Goal: Information Seeking & Learning: Compare options

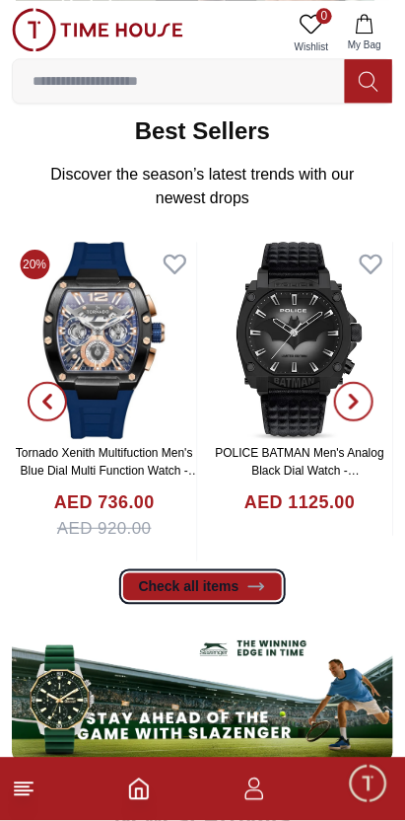
click at [246, 598] on link "Check all items" at bounding box center [203, 587] width 160 height 28
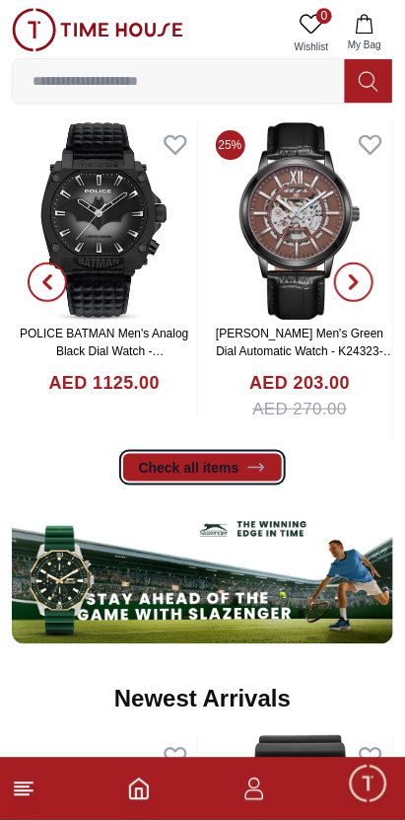
scroll to position [690, 0]
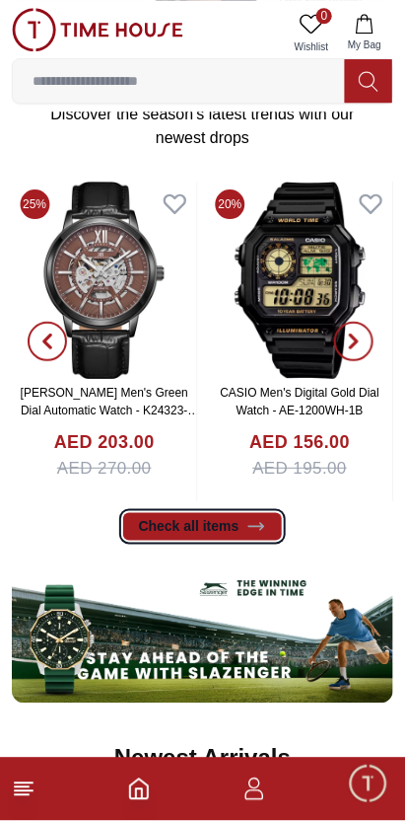
click at [224, 524] on link "Check all items" at bounding box center [203, 527] width 160 height 28
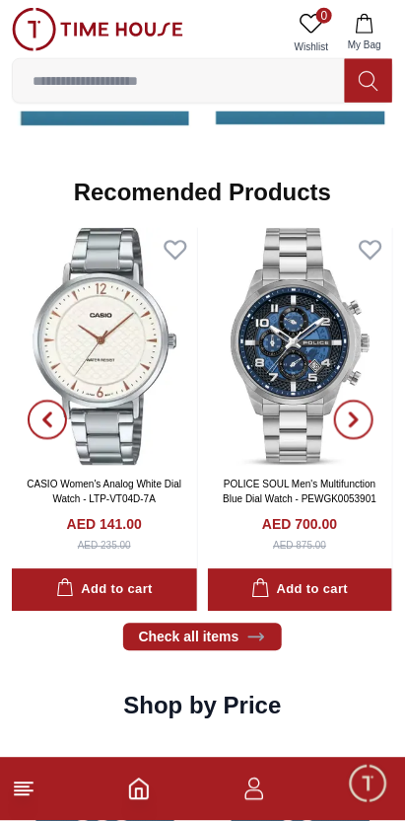
scroll to position [2166, 0]
click at [51, 437] on span "button" at bounding box center [47, 420] width 39 height 39
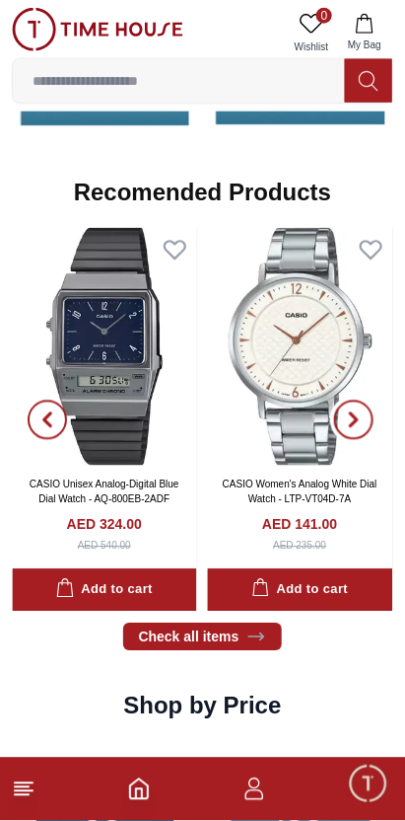
click at [342, 437] on button "button" at bounding box center [354, 420] width 71 height 384
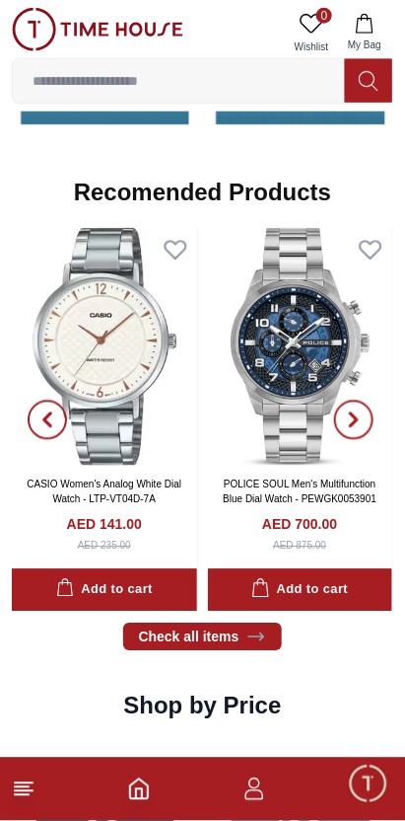
click at [349, 437] on span "button" at bounding box center [353, 420] width 39 height 39
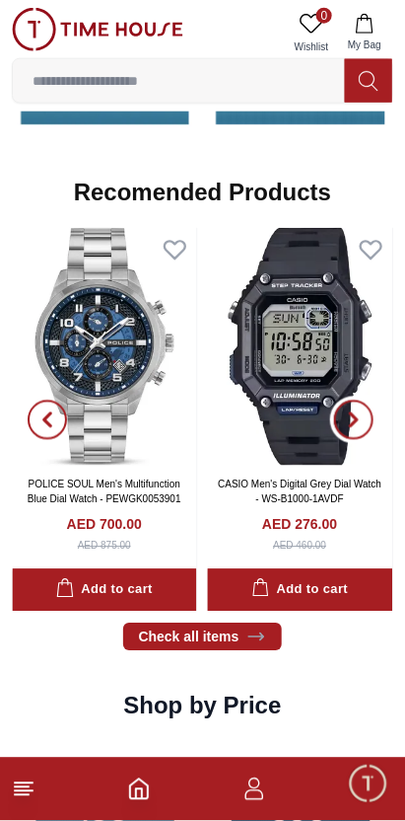
click at [339, 438] on button "button" at bounding box center [354, 420] width 71 height 384
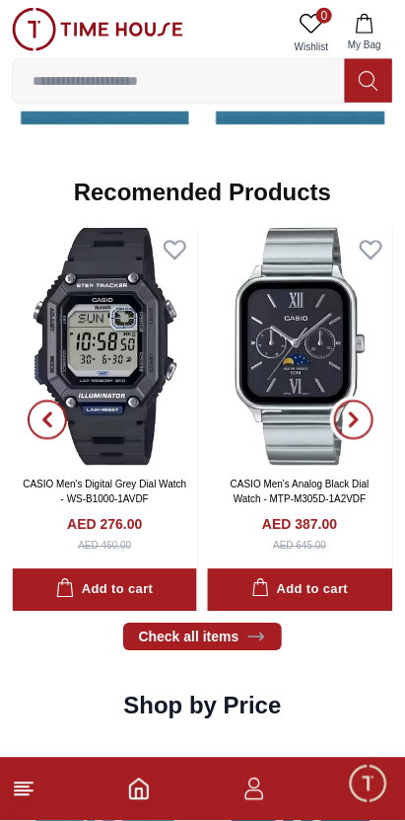
click at [347, 435] on span "button" at bounding box center [353, 420] width 39 height 39
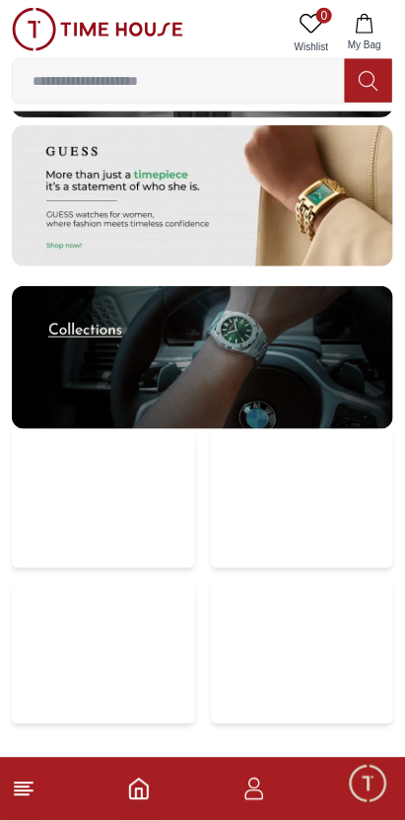
scroll to position [4102, 0]
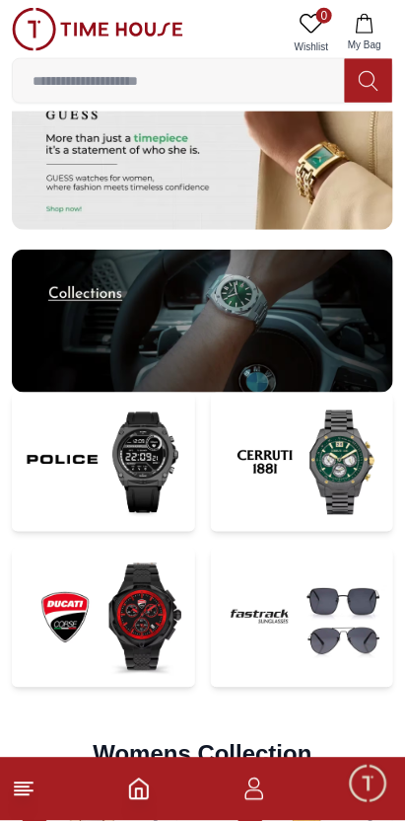
click at [28, 795] on line at bounding box center [22, 795] width 14 height 0
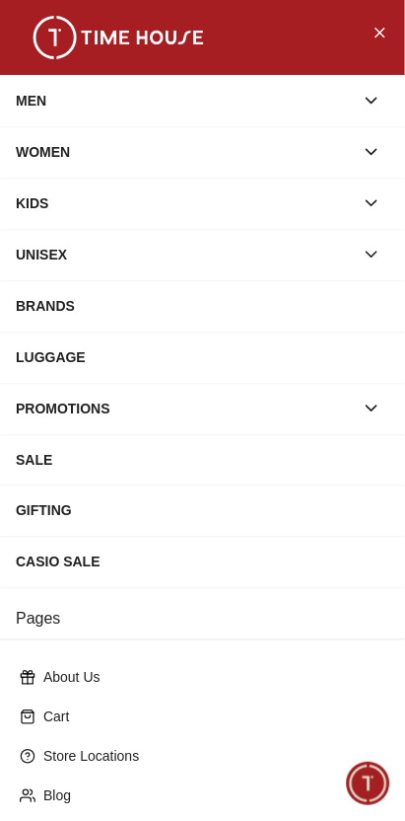
click at [240, 464] on div "SALE" at bounding box center [203, 460] width 374 height 36
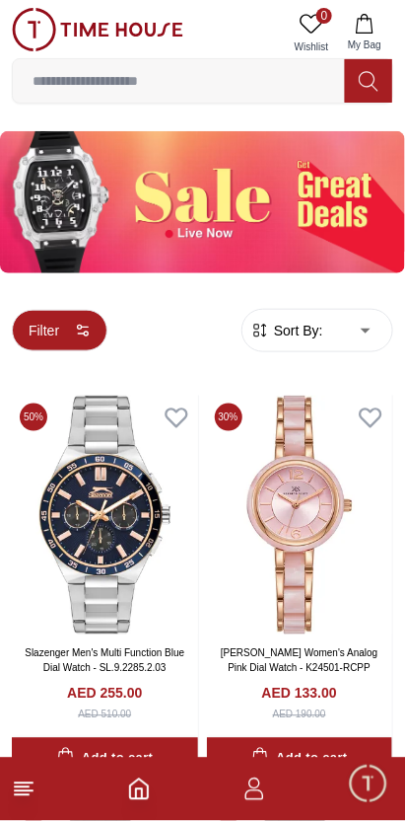
click at [71, 343] on button "Filter" at bounding box center [60, 330] width 96 height 41
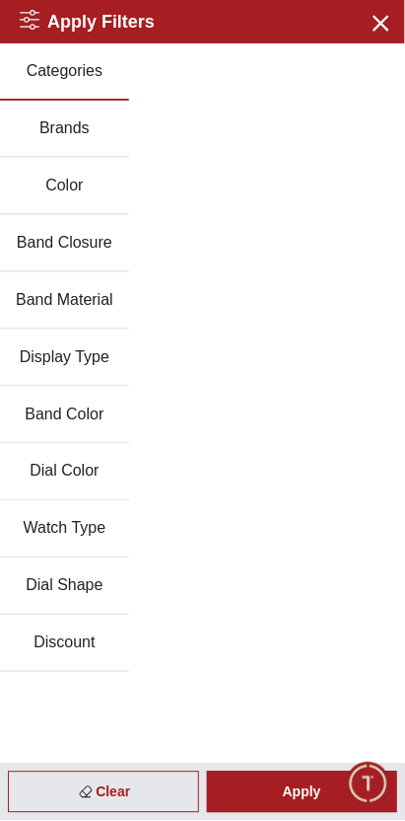
click at [87, 134] on button "Brands" at bounding box center [64, 129] width 129 height 57
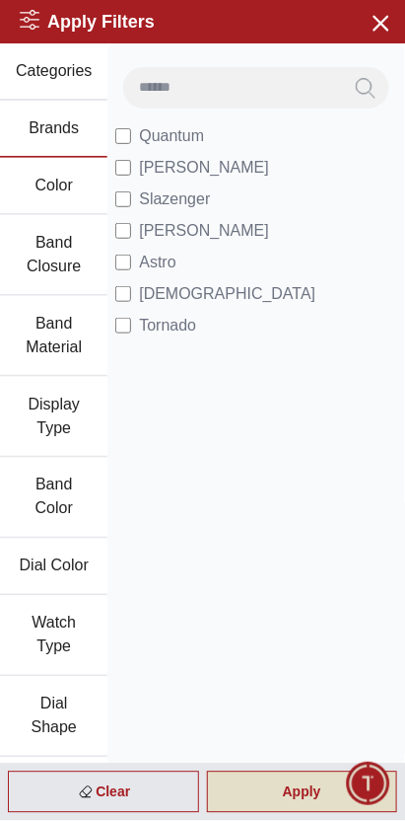
click at [296, 795] on div "Apply" at bounding box center [302, 792] width 191 height 41
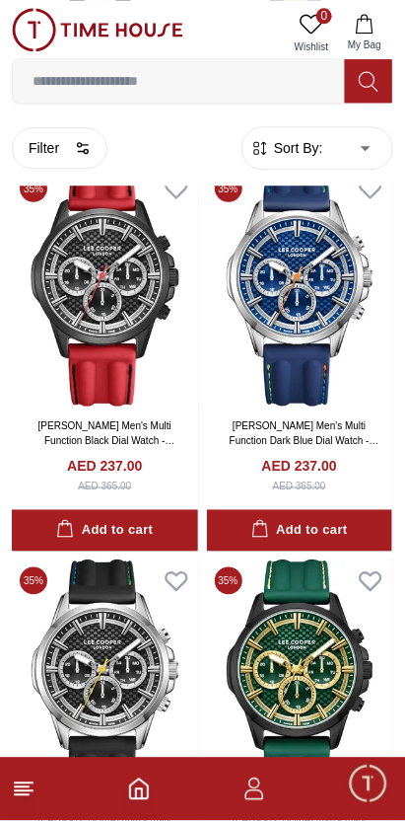
scroll to position [582, 0]
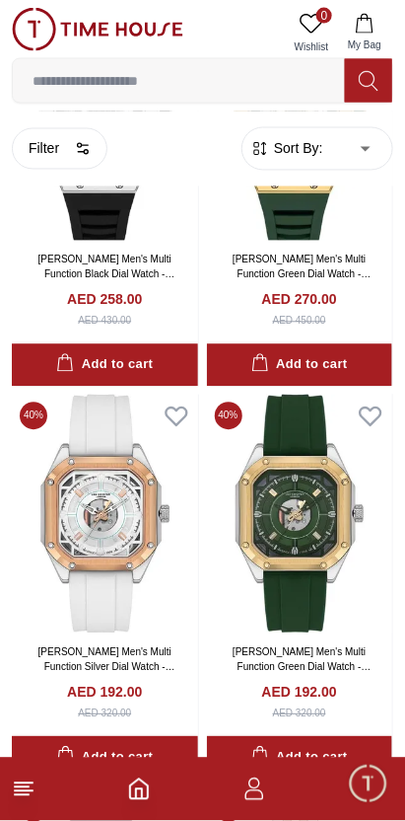
scroll to position [5116, 0]
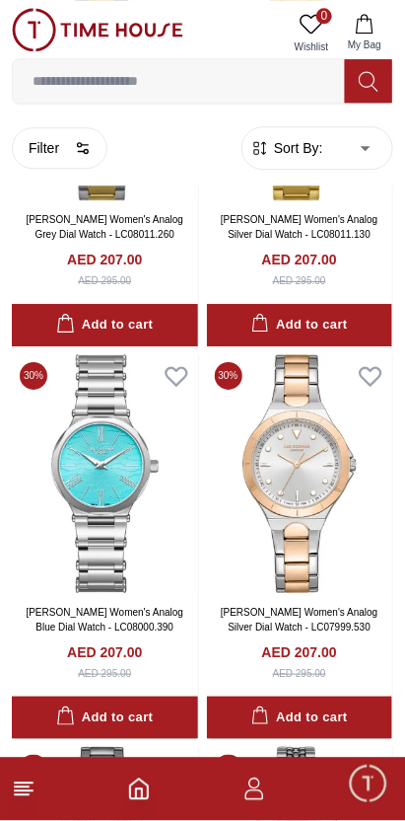
scroll to position [11342, 0]
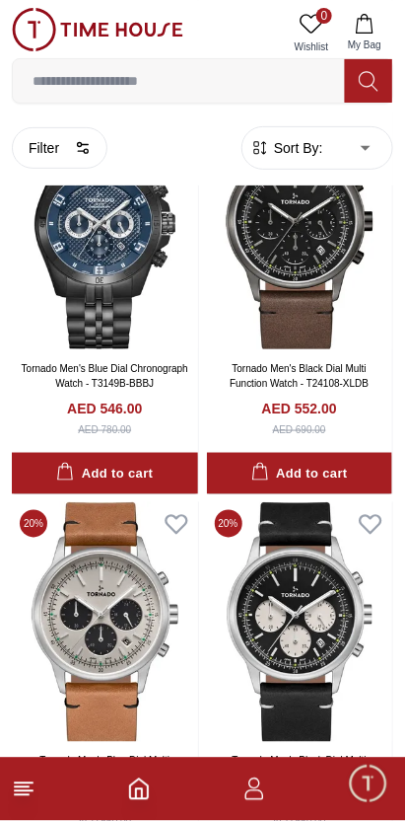
scroll to position [13440, 0]
